Goal: Task Accomplishment & Management: Manage account settings

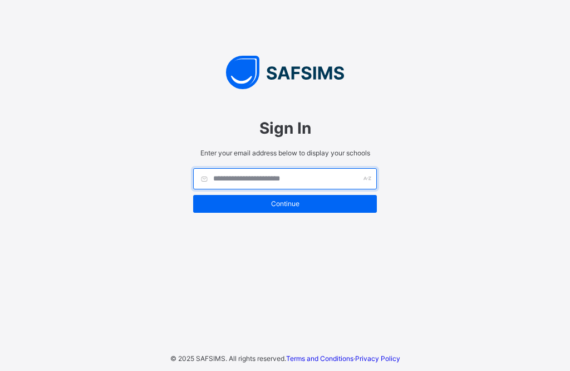
click at [258, 178] on input "text" at bounding box center [285, 178] width 184 height 21
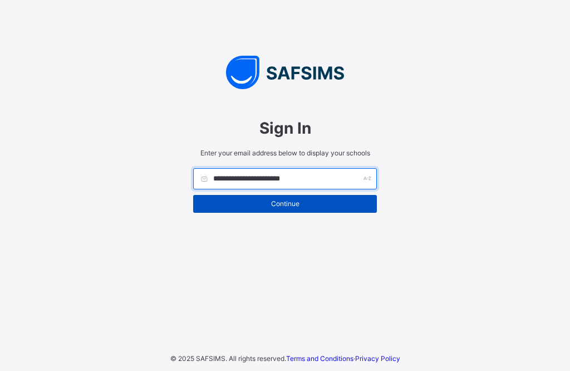
type input "**********"
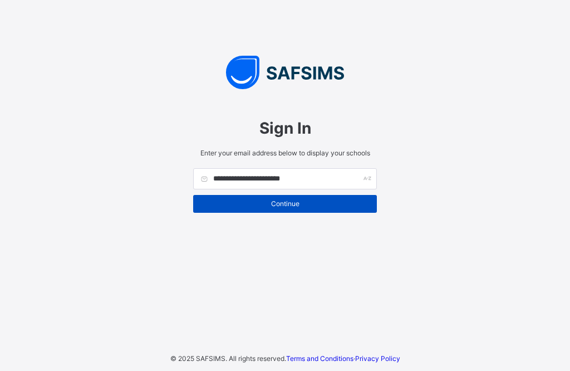
click at [286, 198] on div "Continue" at bounding box center [285, 204] width 184 height 18
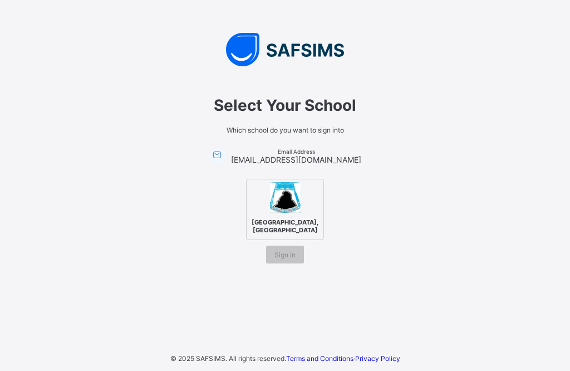
click at [291, 217] on span "[GEOGRAPHIC_DATA],[GEOGRAPHIC_DATA]" at bounding box center [285, 225] width 72 height 21
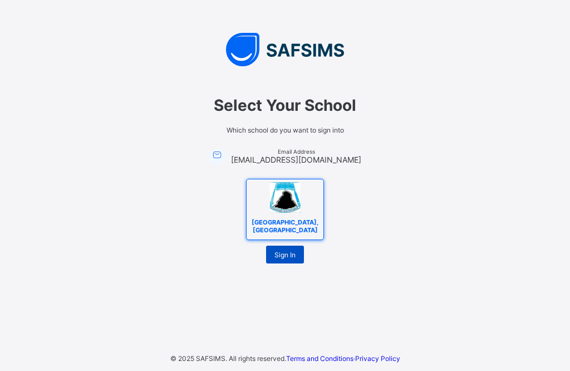
click at [298, 253] on div "Sign In" at bounding box center [285, 255] width 38 height 18
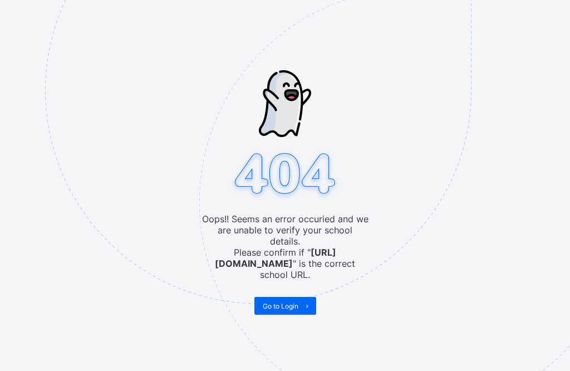
click at [276, 298] on img at bounding box center [335, 146] width 581 height 538
click at [282, 302] on span "Go to Login" at bounding box center [281, 306] width 36 height 8
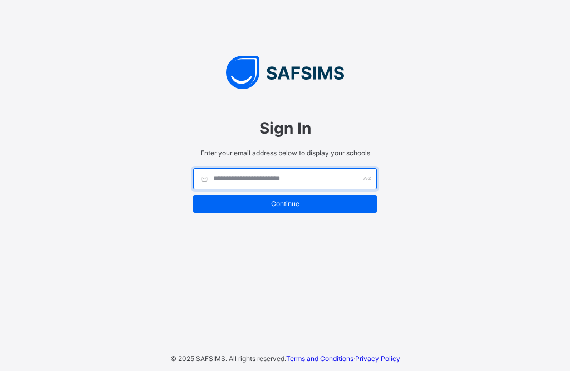
click at [284, 178] on input "text" at bounding box center [285, 178] width 184 height 21
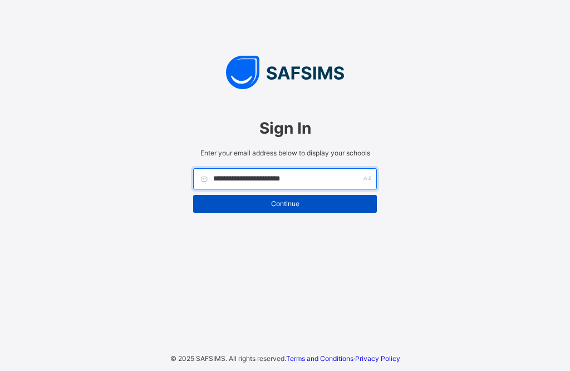
type input "**********"
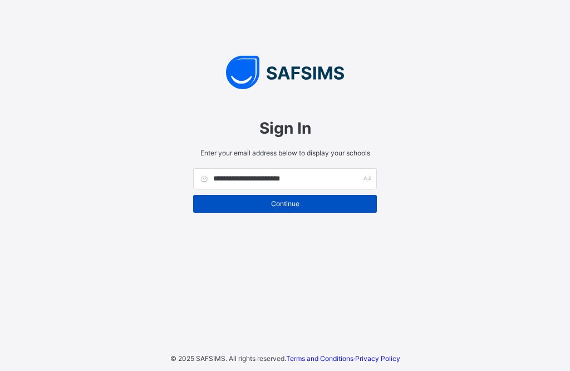
click at [284, 203] on span "Continue" at bounding box center [285, 203] width 167 height 8
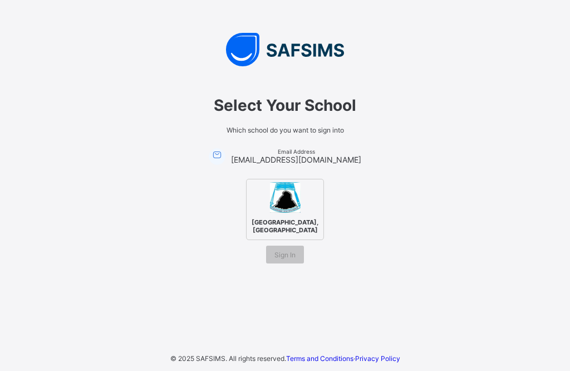
click at [284, 203] on img at bounding box center [285, 197] width 31 height 31
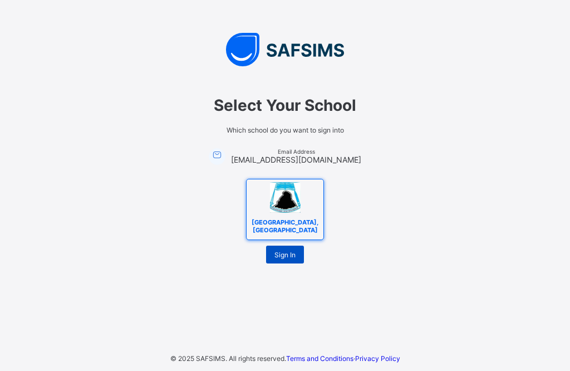
click at [277, 254] on span "Sign In" at bounding box center [284, 255] width 21 height 8
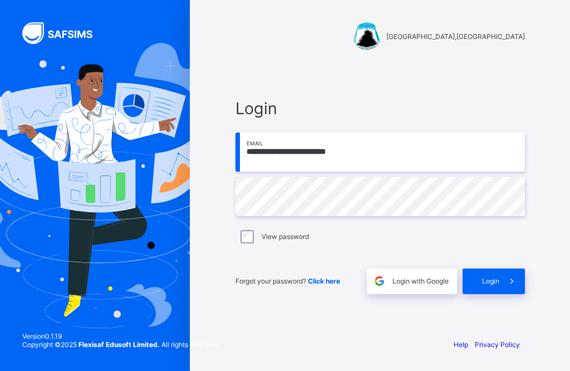
type input "**********"
click at [492, 277] on span "Login" at bounding box center [490, 281] width 17 height 8
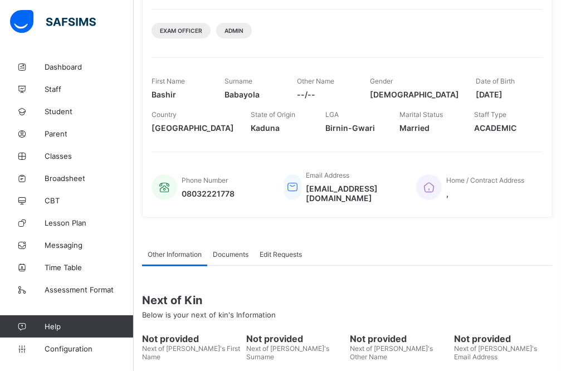
scroll to position [205, 0]
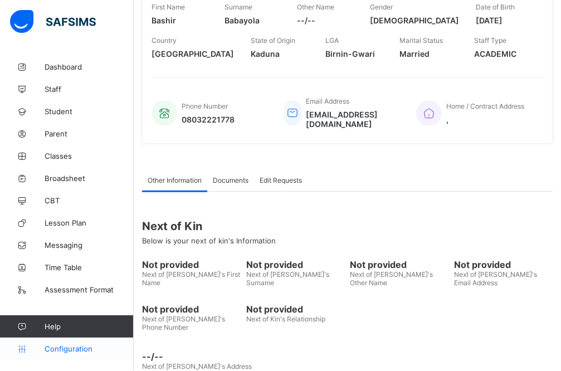
click at [70, 348] on span "Configuration" at bounding box center [89, 348] width 89 height 9
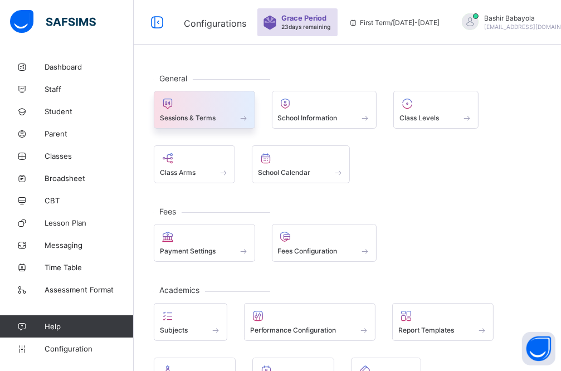
click at [178, 119] on span "Sessions & Terms" at bounding box center [188, 118] width 56 height 8
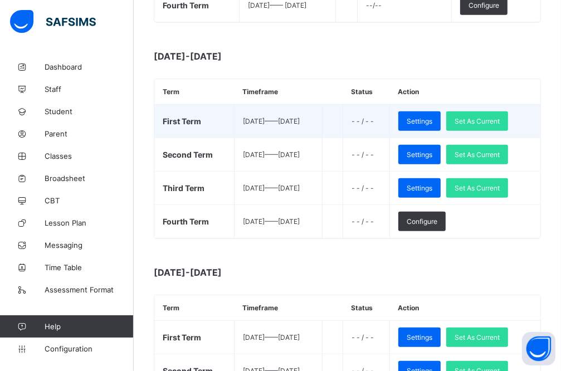
scroll to position [342, 0]
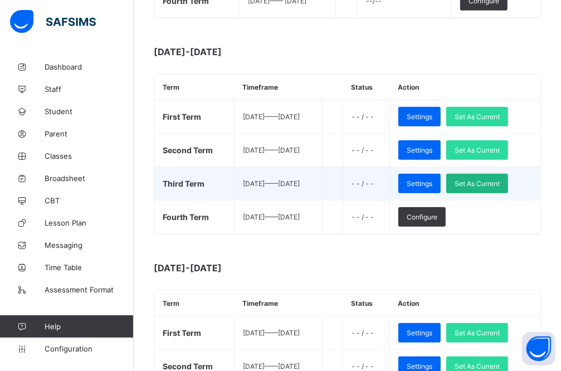
click at [488, 179] on span "Set As Current" at bounding box center [476, 183] width 45 height 8
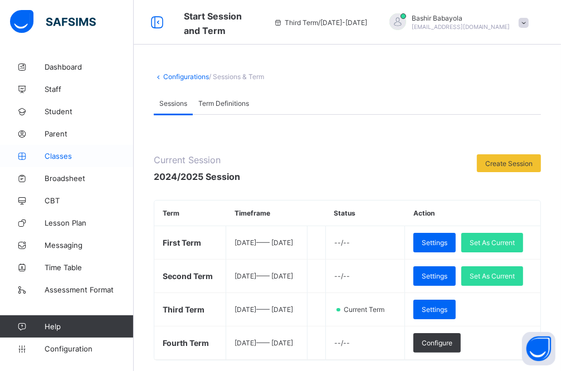
click at [56, 155] on span "Classes" at bounding box center [89, 155] width 89 height 9
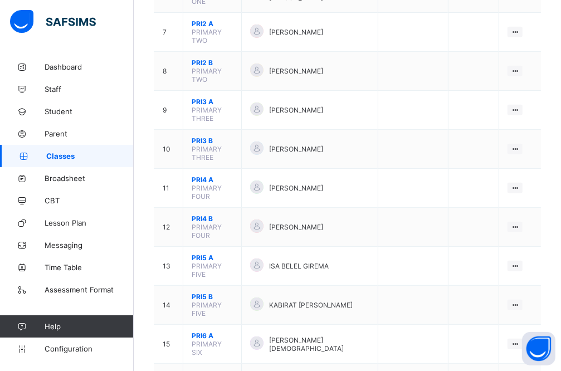
scroll to position [334, 0]
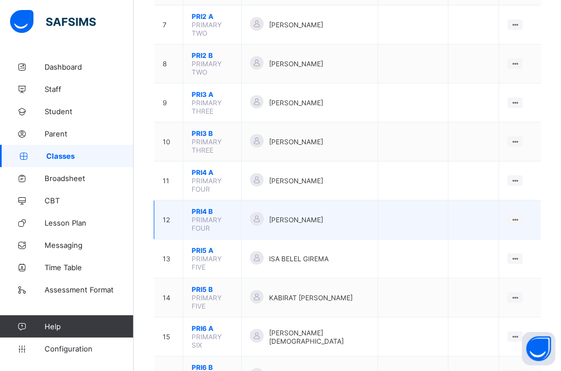
click at [194, 207] on span "PRI4 B" at bounding box center [212, 211] width 41 height 8
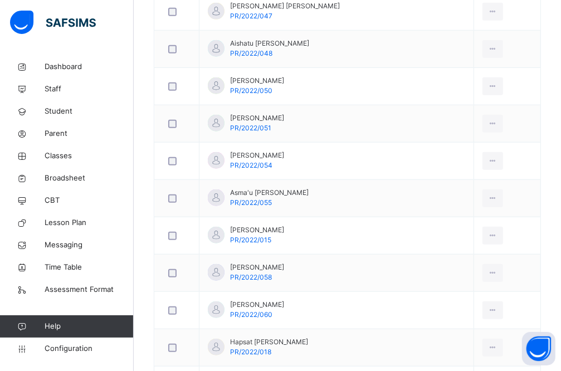
scroll to position [612, 0]
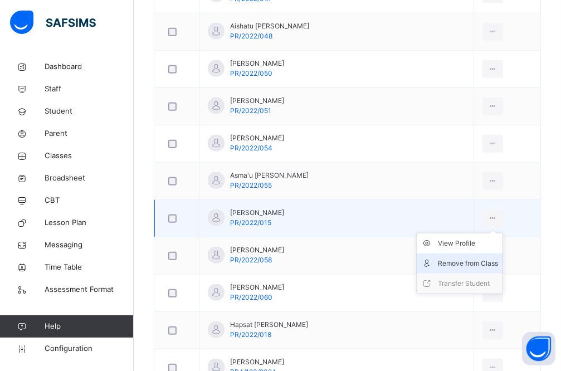
click at [460, 261] on div "Remove from Class" at bounding box center [468, 263] width 60 height 11
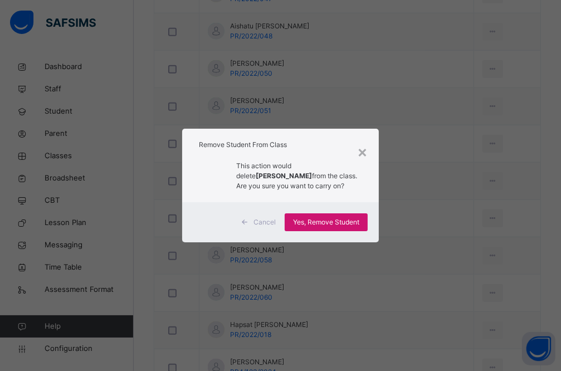
click at [345, 219] on span "Yes, Remove Student" at bounding box center [326, 222] width 66 height 10
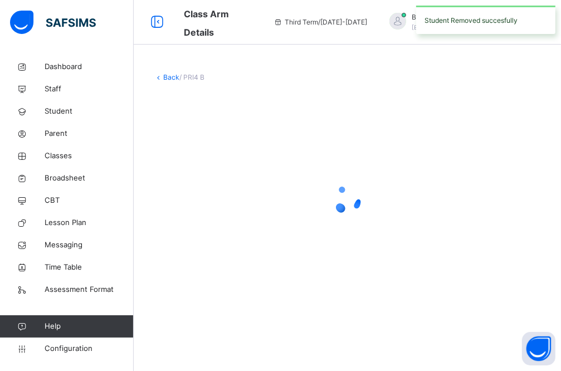
scroll to position [0, 0]
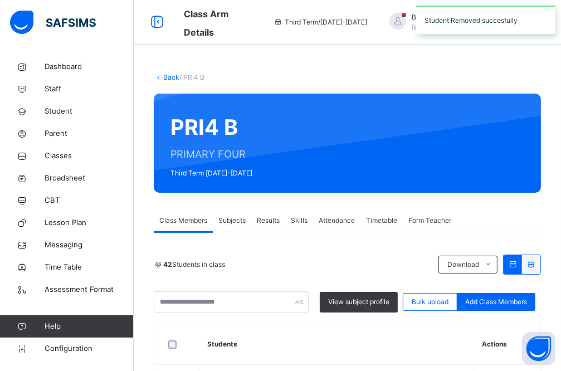
click at [169, 79] on link "Back" at bounding box center [171, 77] width 16 height 8
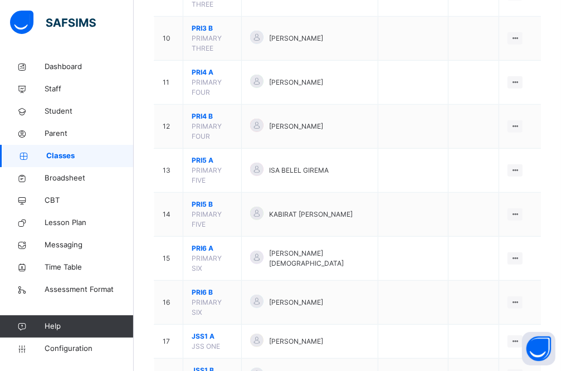
scroll to position [501, 0]
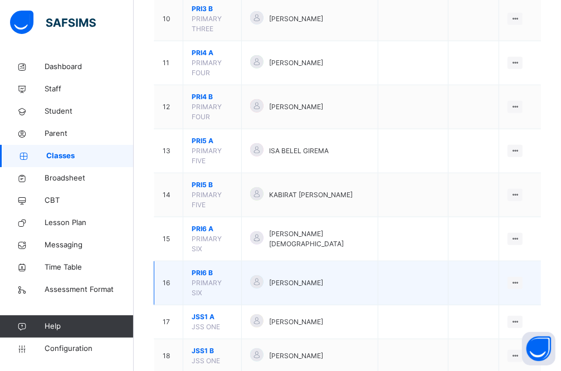
click at [203, 268] on span "PRI6 B" at bounding box center [212, 273] width 41 height 10
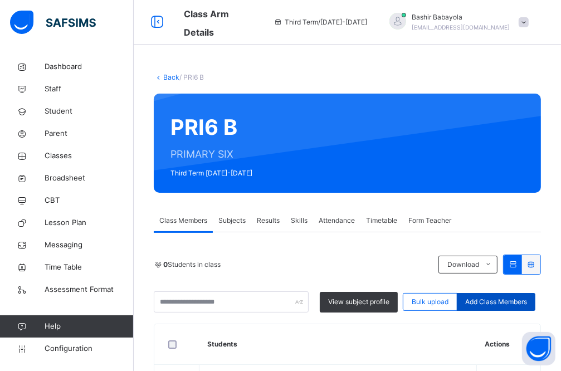
click at [504, 303] on span "Add Class Members" at bounding box center [496, 302] width 62 height 10
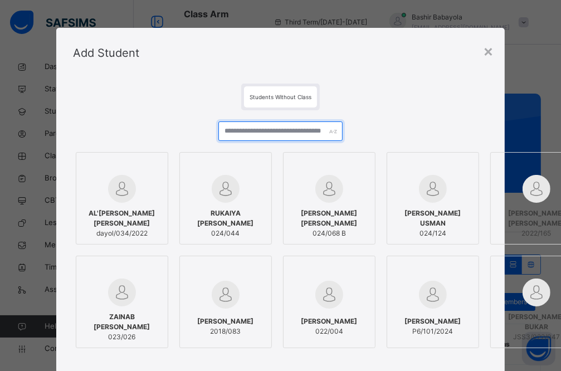
click at [261, 134] on input "text" at bounding box center [280, 130] width 125 height 19
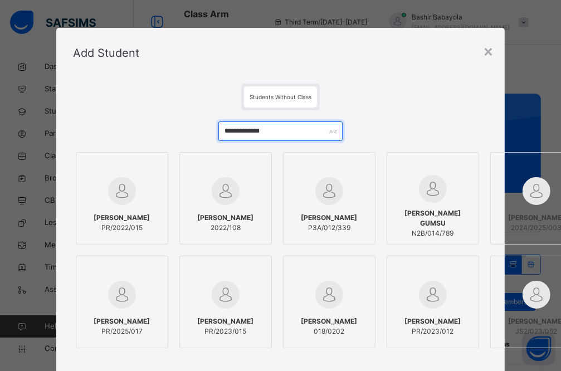
type input "**********"
click at [121, 205] on div at bounding box center [122, 191] width 80 height 32
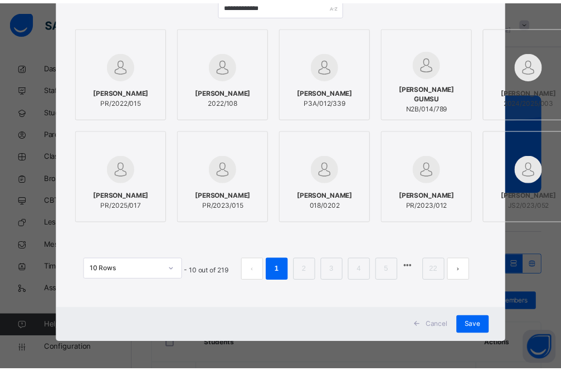
scroll to position [135, 0]
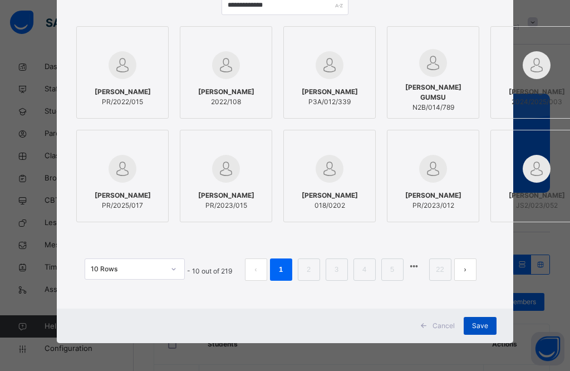
click at [476, 321] on span "Save" at bounding box center [480, 326] width 16 height 10
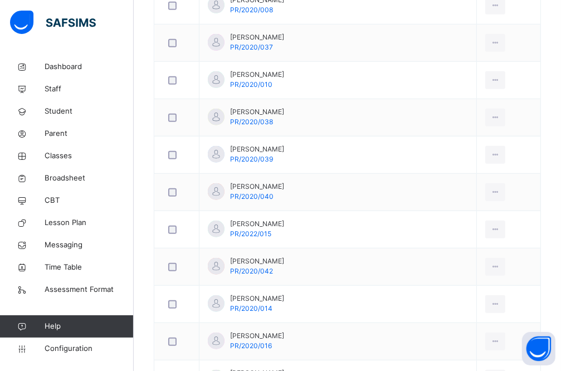
scroll to position [557, 0]
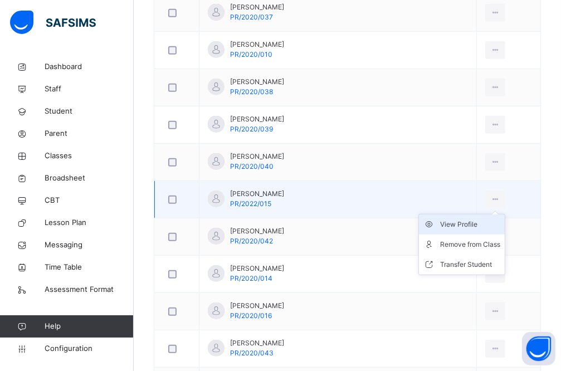
click at [452, 225] on div "View Profile" at bounding box center [470, 224] width 60 height 11
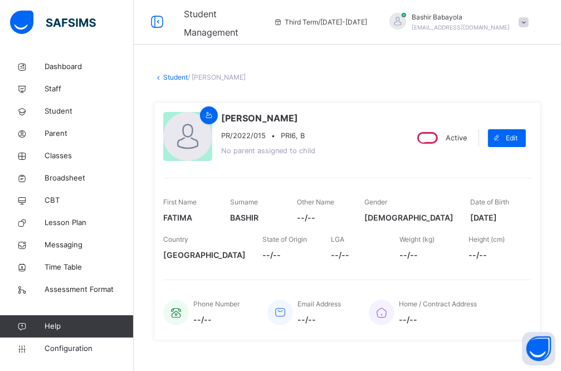
scroll to position [56, 0]
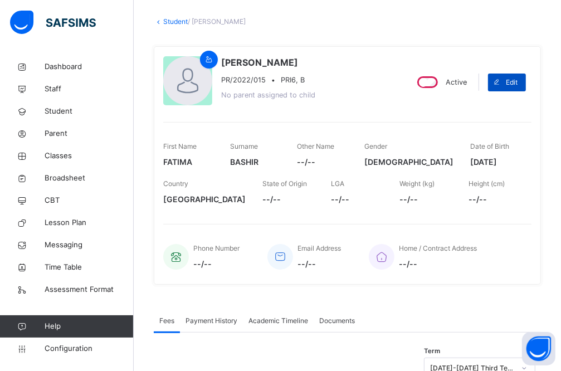
click at [517, 84] on span "Edit" at bounding box center [512, 82] width 12 height 10
select select "**"
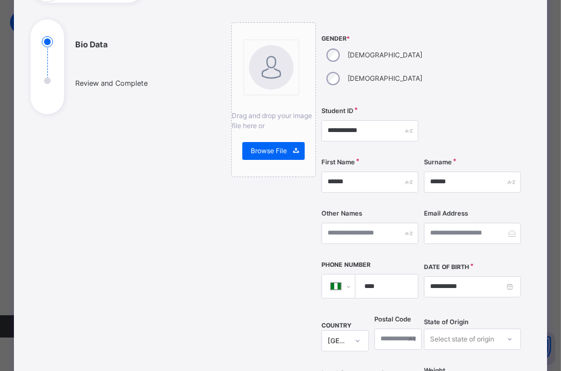
scroll to position [111, 0]
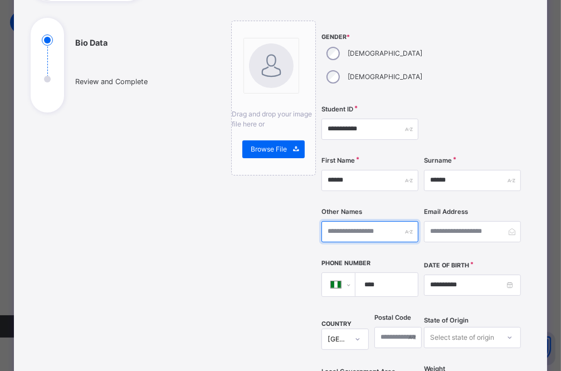
click at [343, 221] on input "text" at bounding box center [369, 231] width 97 height 21
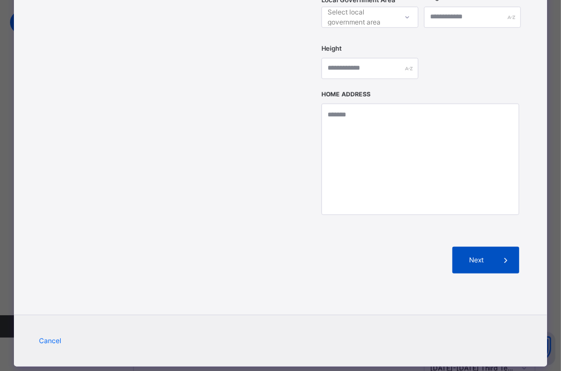
type input "********"
click at [499, 247] on span at bounding box center [505, 260] width 27 height 27
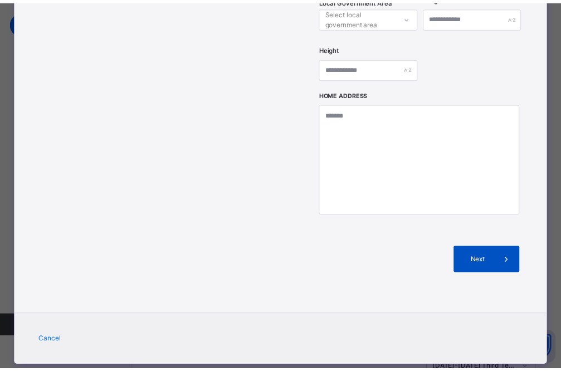
scroll to position [251, 0]
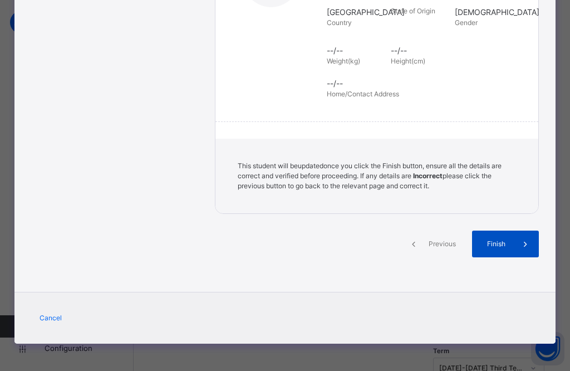
click at [499, 242] on span "Finish" at bounding box center [496, 244] width 32 height 10
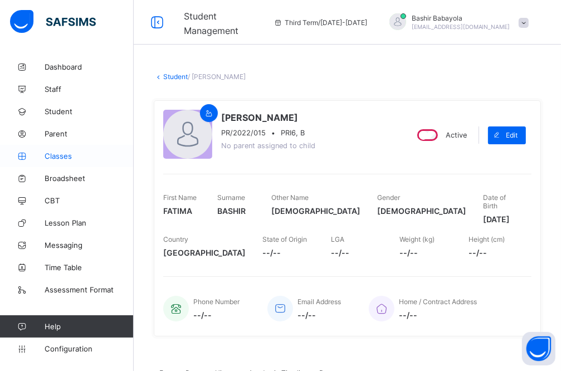
click at [49, 158] on span "Classes" at bounding box center [89, 155] width 89 height 9
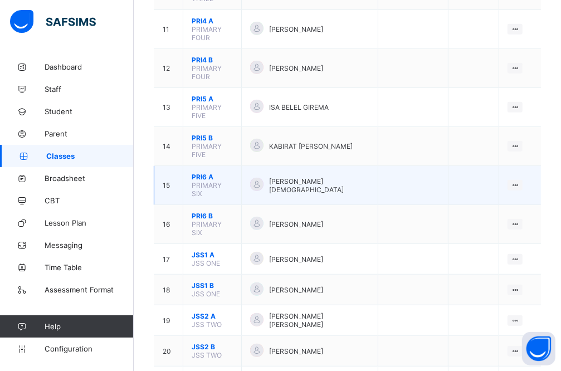
scroll to position [501, 0]
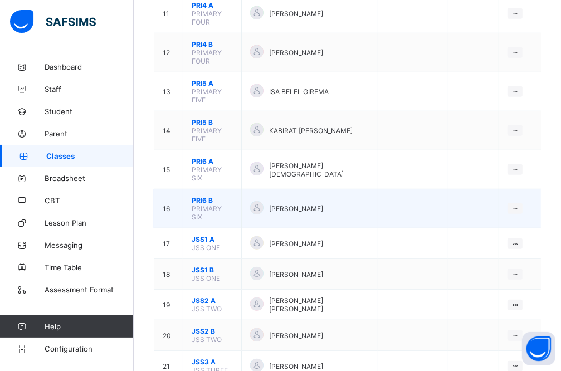
click at [194, 196] on span "PRI6 B" at bounding box center [212, 200] width 41 height 8
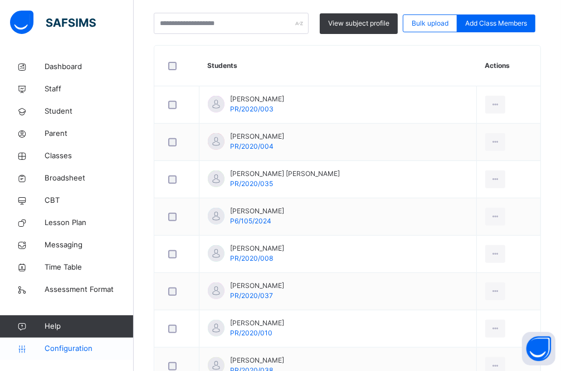
click at [50, 348] on span "Configuration" at bounding box center [89, 348] width 89 height 11
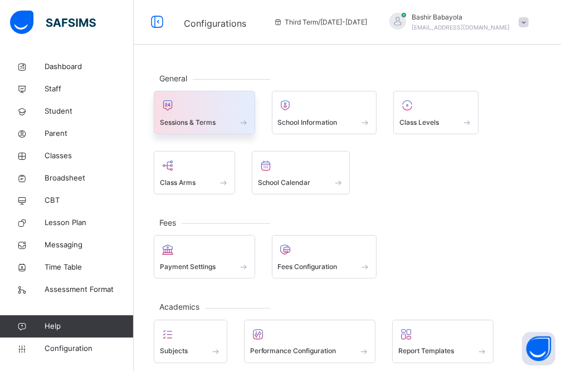
click at [185, 125] on span "Sessions & Terms" at bounding box center [188, 122] width 56 height 10
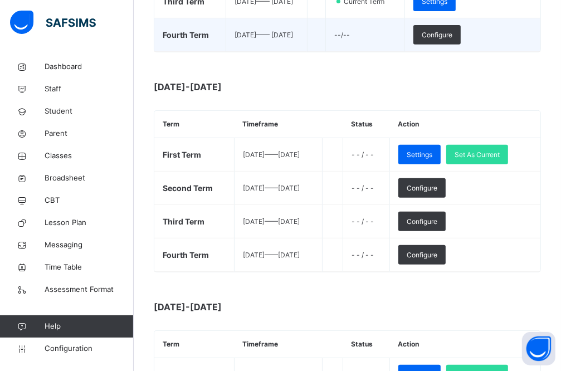
scroll to position [334, 0]
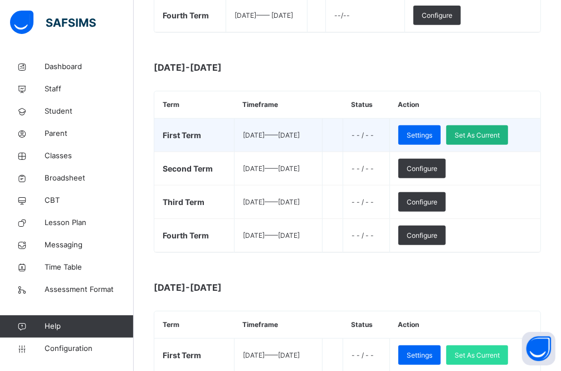
click at [478, 140] on span "Set As Current" at bounding box center [476, 135] width 45 height 10
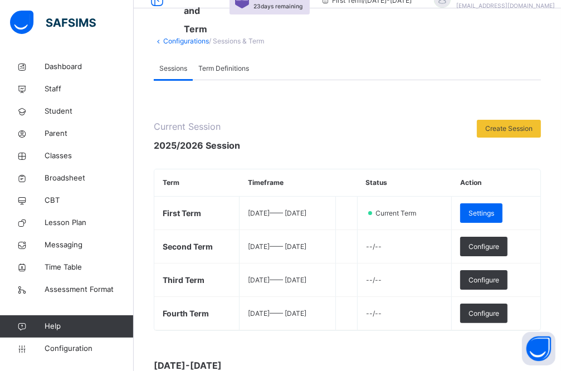
scroll to position [56, 0]
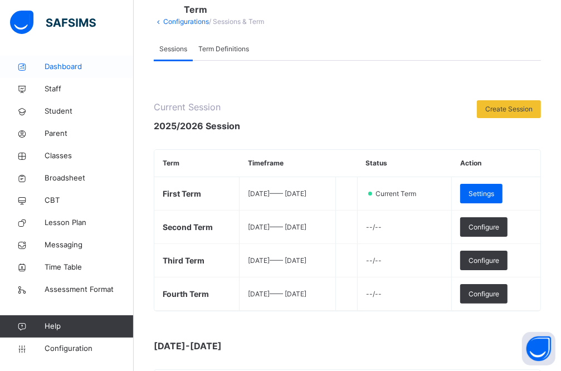
click at [60, 65] on span "Dashboard" at bounding box center [89, 66] width 89 height 11
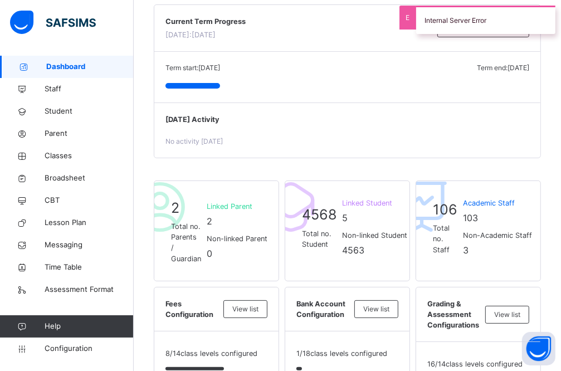
scroll to position [111, 0]
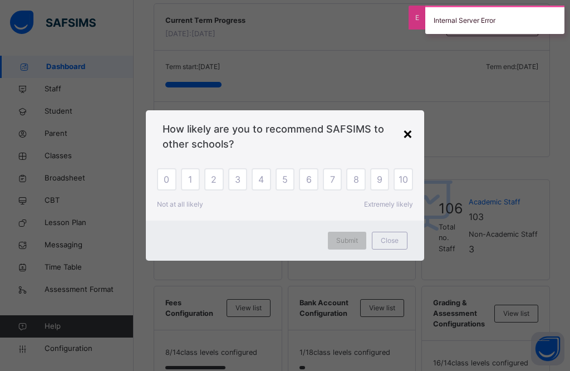
click at [408, 136] on div "×" at bounding box center [408, 132] width 11 height 23
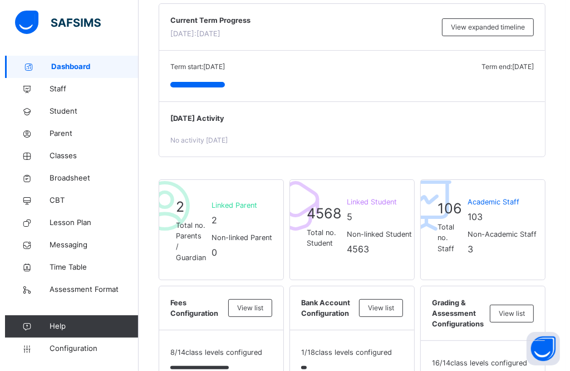
scroll to position [167, 0]
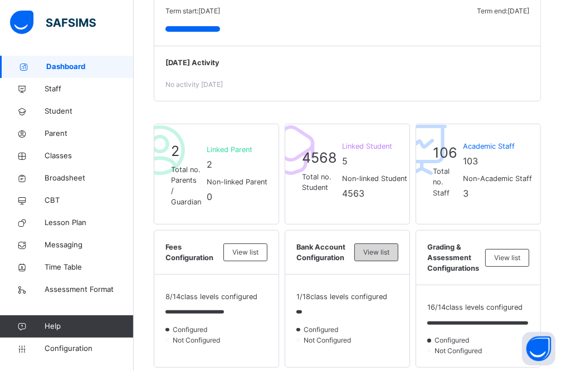
click at [376, 247] on span "View list" at bounding box center [376, 252] width 26 height 10
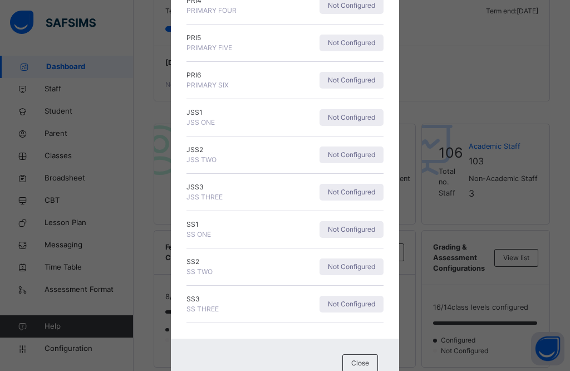
scroll to position [507, 0]
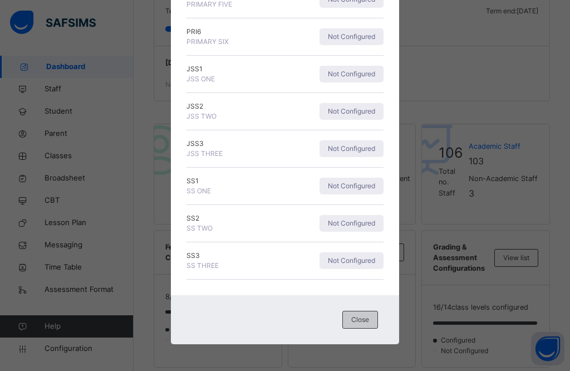
click at [359, 321] on span "Close" at bounding box center [360, 320] width 18 height 10
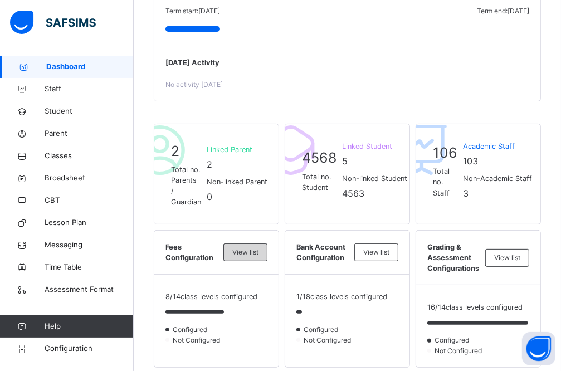
click at [257, 247] on span "View list" at bounding box center [245, 252] width 26 height 10
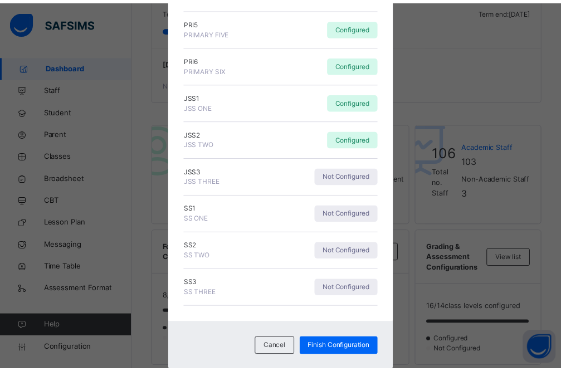
scroll to position [338, 0]
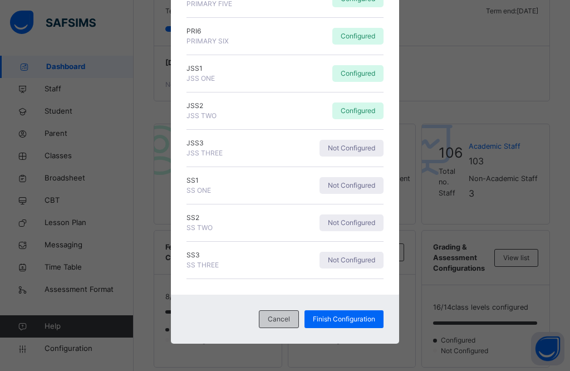
click at [278, 319] on span "Cancel" at bounding box center [279, 319] width 22 height 10
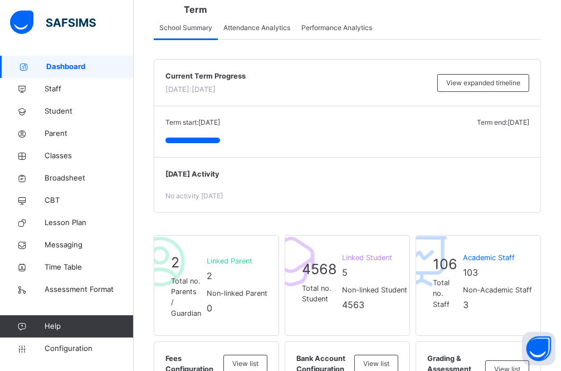
scroll to position [0, 0]
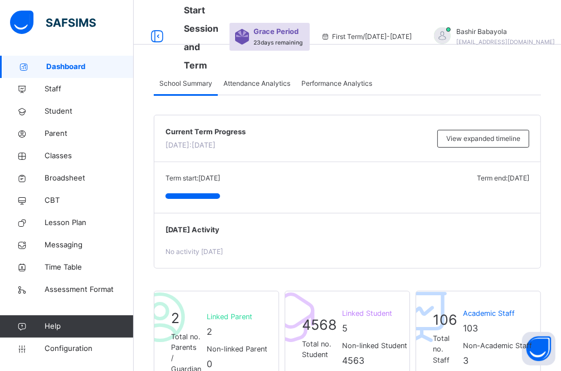
click at [262, 82] on span "Attendance Analytics" at bounding box center [256, 84] width 67 height 10
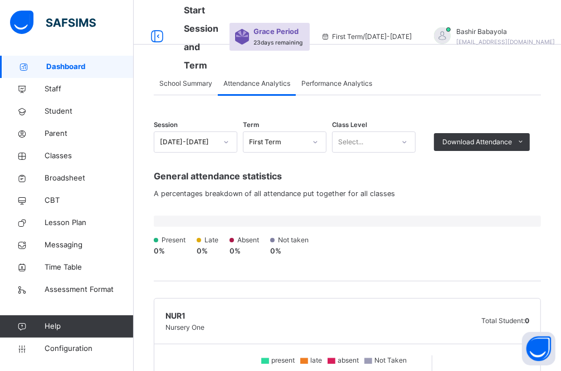
click at [332, 82] on span "Performance Analytics" at bounding box center [336, 84] width 71 height 10
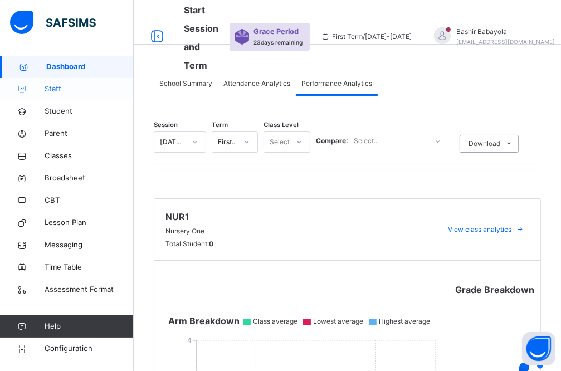
click at [50, 92] on span "Staff" at bounding box center [89, 89] width 89 height 11
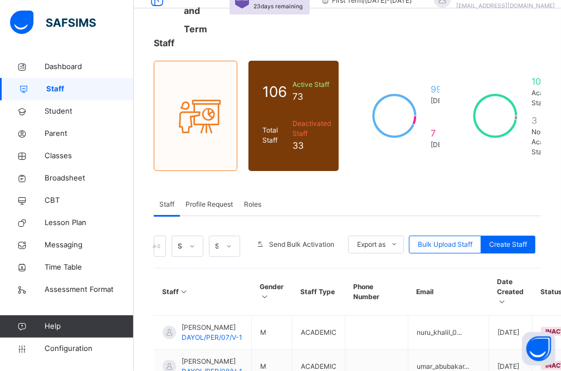
scroll to position [56, 0]
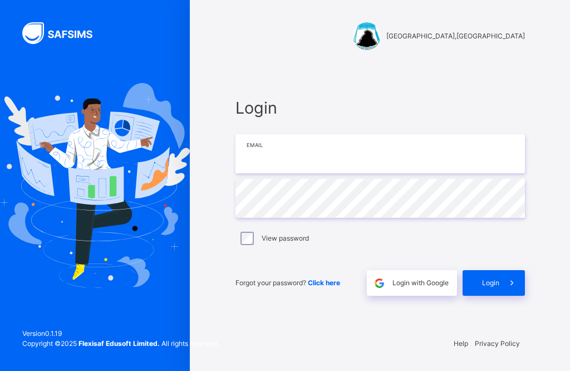
type input "**********"
